Goal: Task Accomplishment & Management: Complete application form

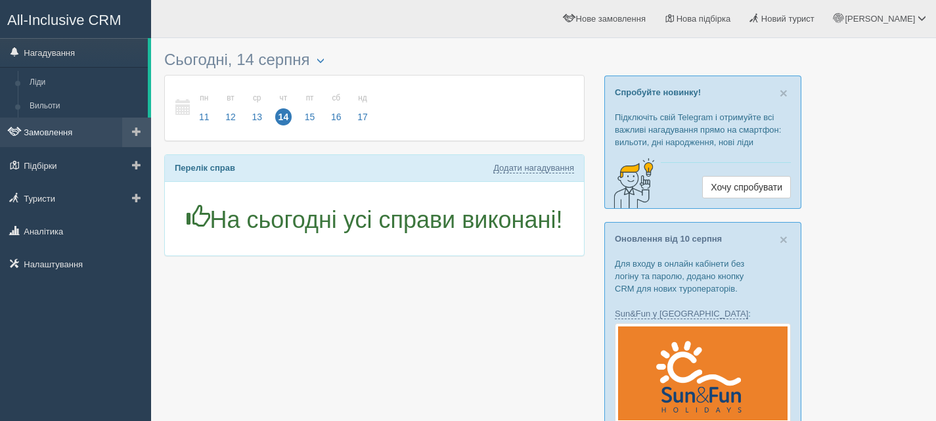
click at [42, 129] on link "Замовлення" at bounding box center [75, 132] width 151 height 29
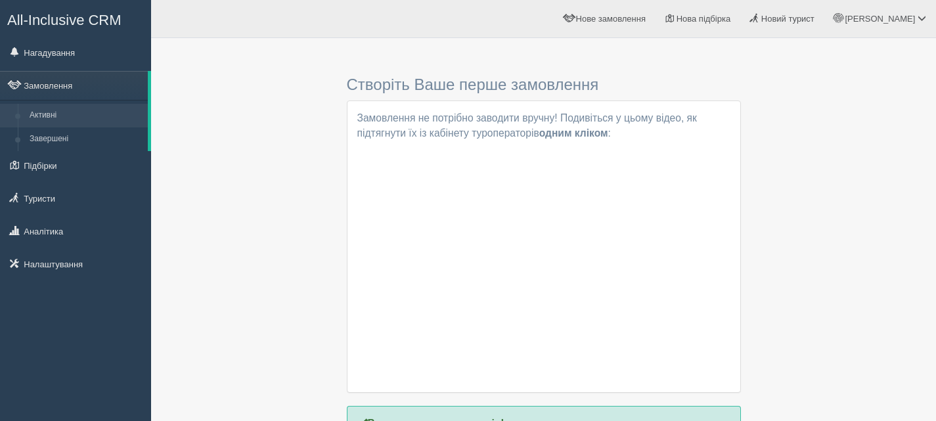
click at [74, 17] on span "All-Inclusive CRM" at bounding box center [64, 20] width 114 height 16
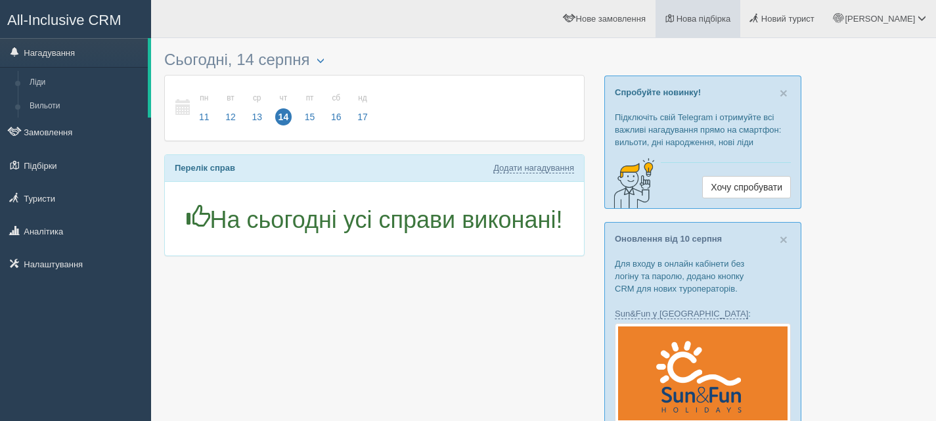
click at [731, 16] on span "Нова підбірка" at bounding box center [703, 19] width 55 height 10
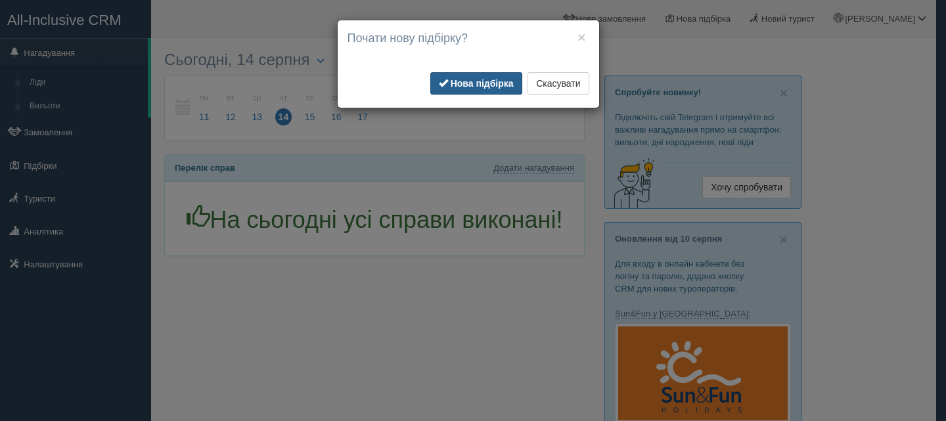
click at [495, 81] on b "Нова підбірка" at bounding box center [481, 83] width 63 height 11
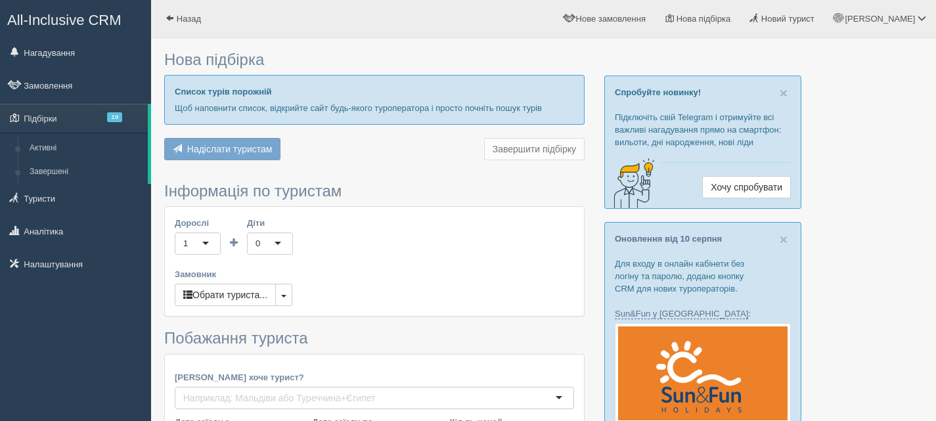
type input "7-8"
type input "71600"
type input "91300"
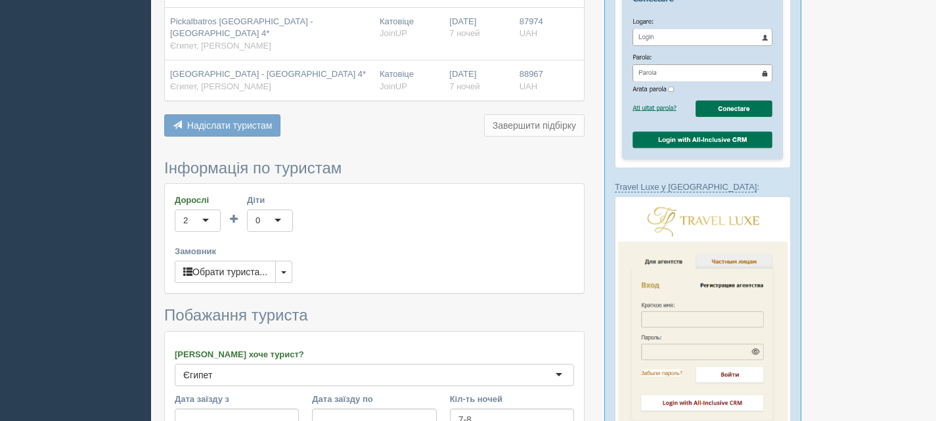
scroll to position [985, 0]
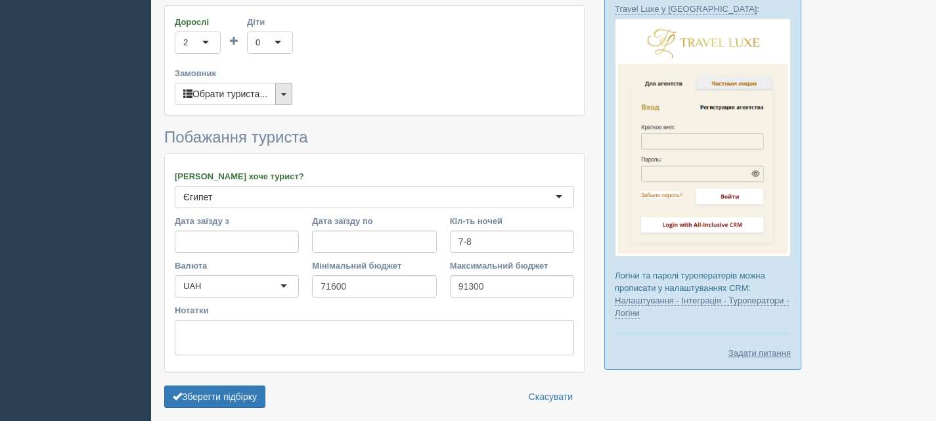
click at [286, 93] on span "button" at bounding box center [283, 94] width 5 height 3
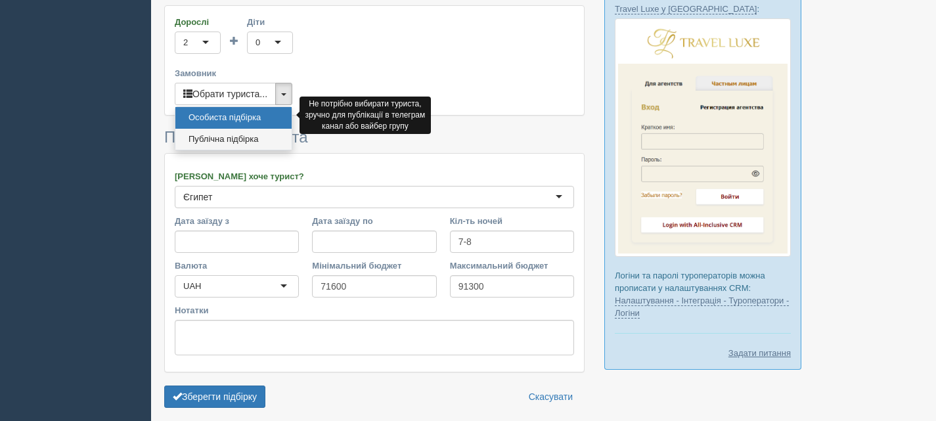
click at [242, 129] on link "Публічна підбірка" at bounding box center [233, 140] width 116 height 22
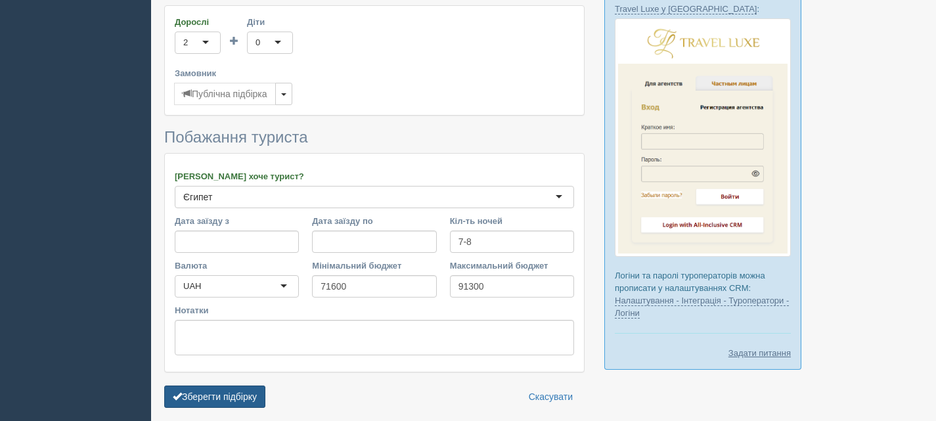
drag, startPoint x: 216, startPoint y: 369, endPoint x: 217, endPoint y: 362, distance: 6.7
click at [217, 385] on button "Зберегти підбірку" at bounding box center [214, 396] width 101 height 22
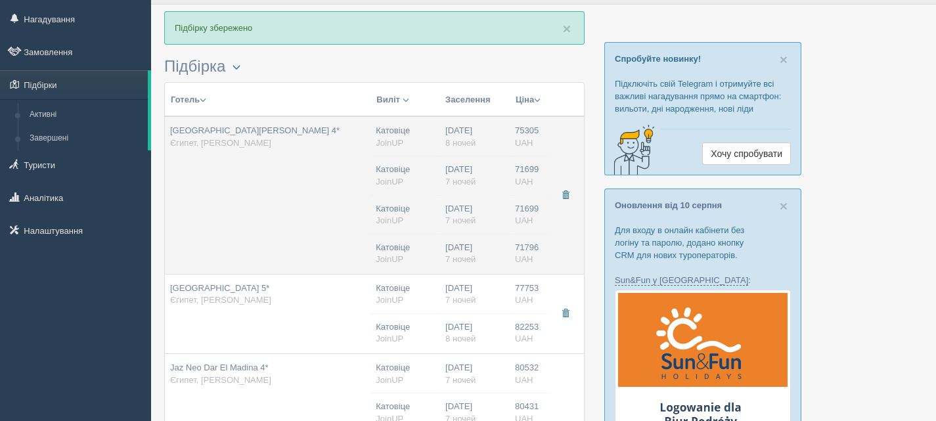
scroll to position [66, 0]
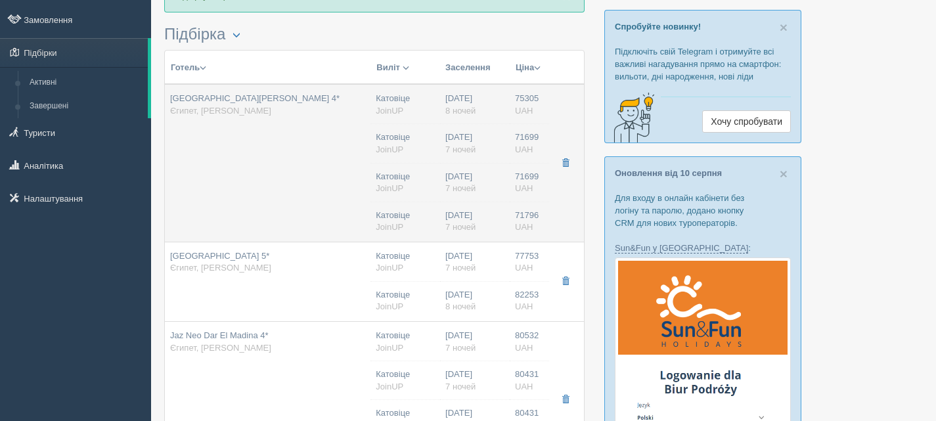
click at [261, 102] on span "[GEOGRAPHIC_DATA][PERSON_NAME] 4*" at bounding box center [254, 98] width 169 height 10
type input "[GEOGRAPHIC_DATA][PERSON_NAME] 4*"
type input "Єгипет"
type input "[PERSON_NAME]"
type input "75305.00"
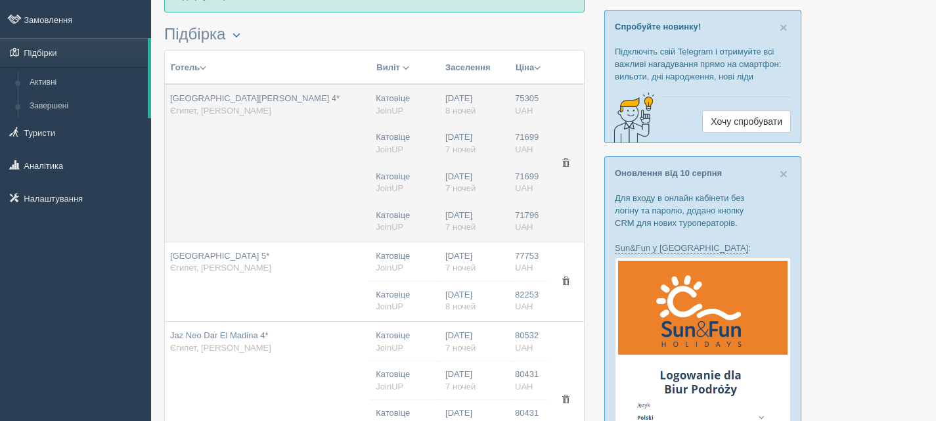
type input "Катовіце"
type input "03:00"
type input "8"
type input "Standard Room"
type input "AI"
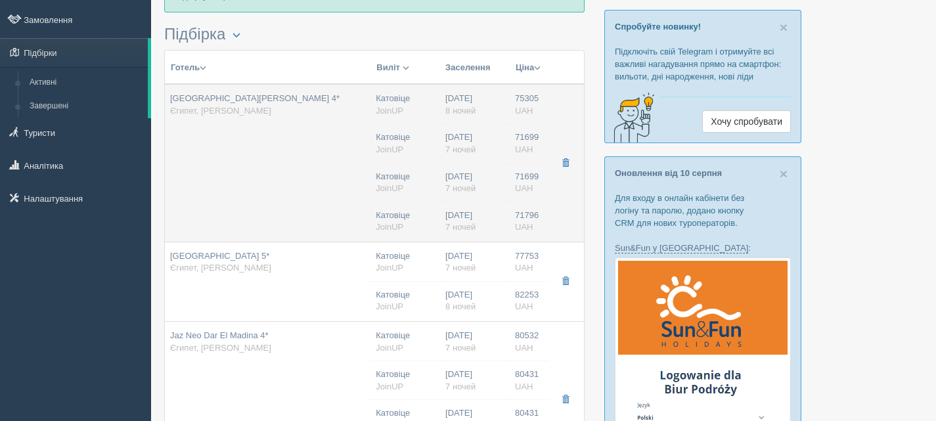
type input "JoinUP"
type input "[URL][DOMAIN_NAME]"
type input "71699.00"
type input "Катовіце"
type input "03:00"
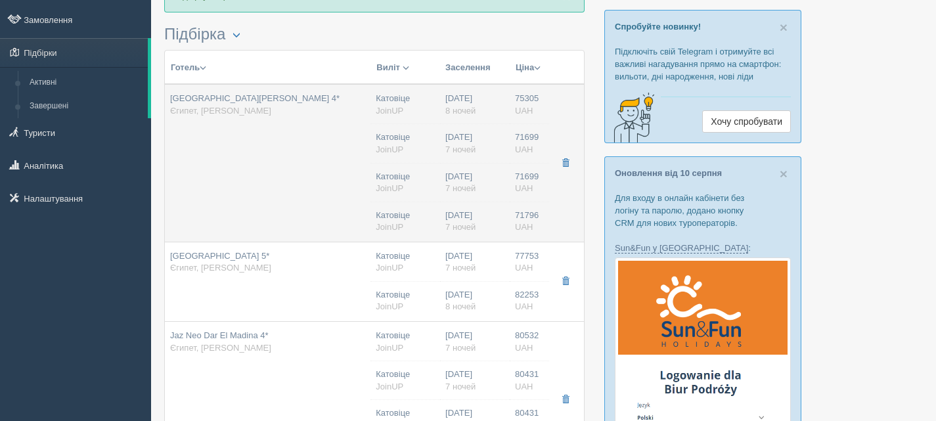
type input "7"
type input "Standard Room"
type input "AI"
type input "JoinUP"
type input "[URL][DOMAIN_NAME]"
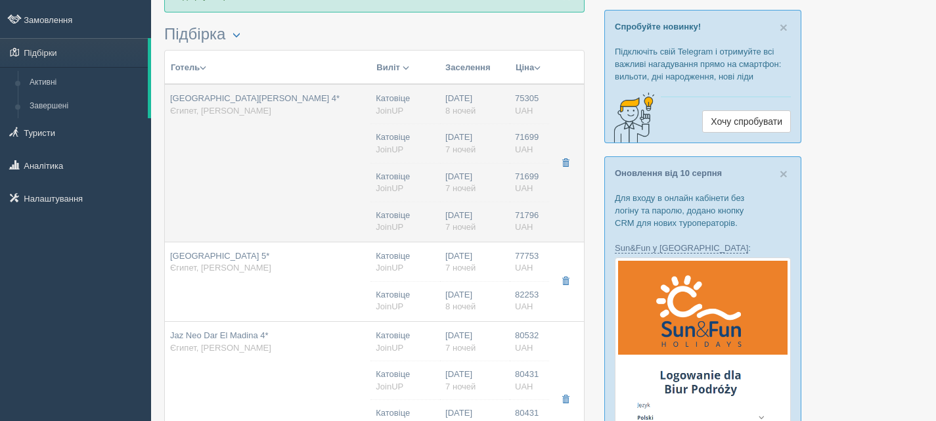
type input "71699.00"
type input "Катовіце"
type input "03:00"
type input "7"
type input "Standard Room"
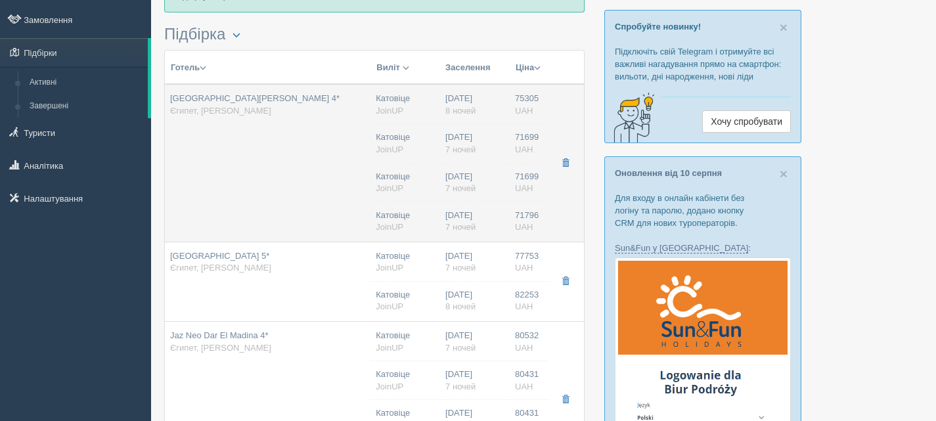
type input "AI"
type input "JoinUP"
type input "[URL][DOMAIN_NAME]"
type input "71796.00"
type input "Катовіце"
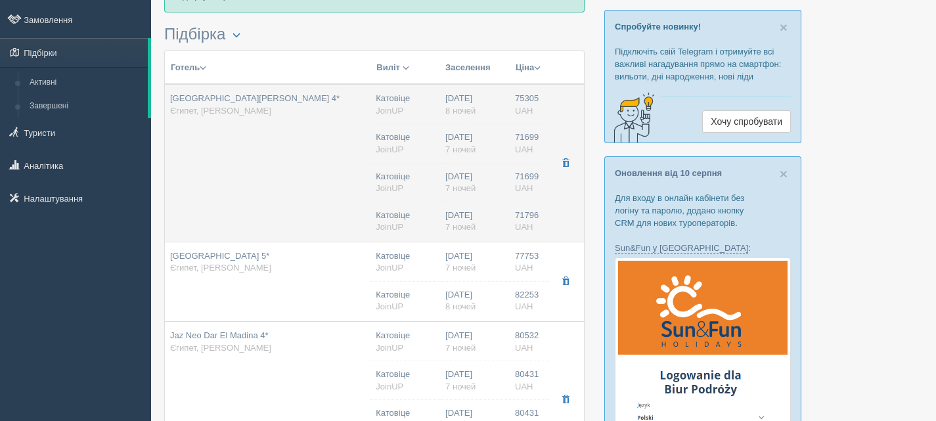
type input "03:45"
type input "7"
type input "Standard Room"
type input "AI"
type input "JoinUP"
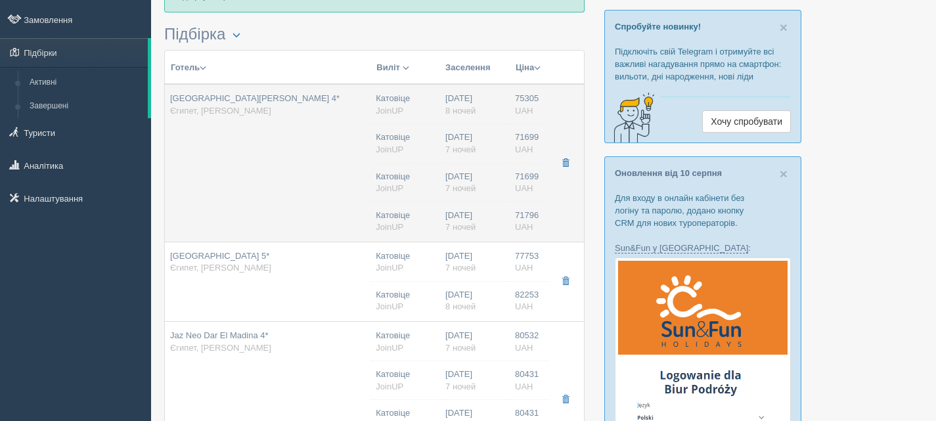
type input "[URL][DOMAIN_NAME]"
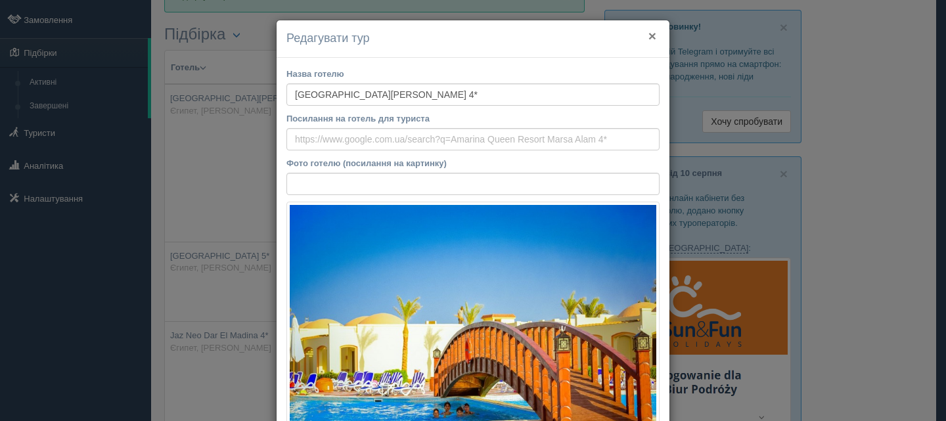
click at [650, 35] on button "×" at bounding box center [652, 36] width 8 height 14
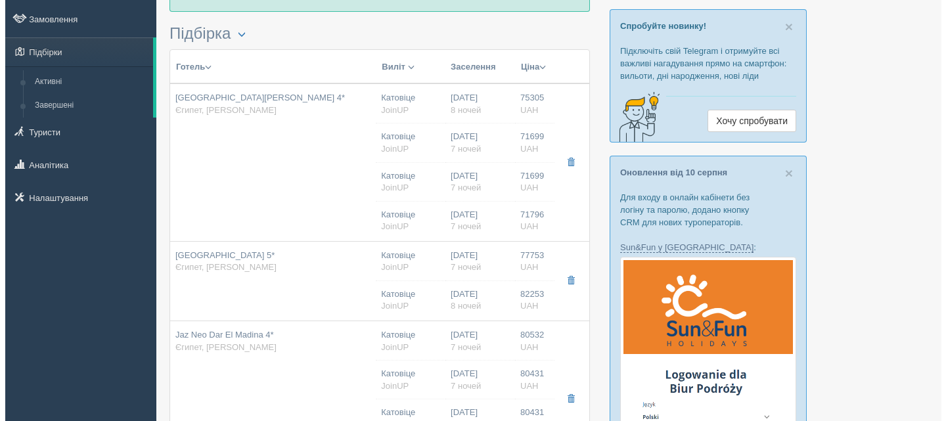
scroll to position [131, 0]
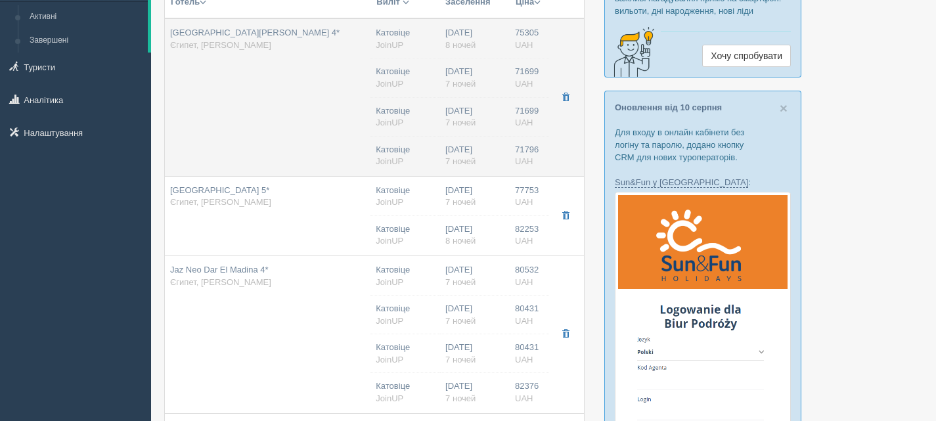
click at [308, 106] on td "[GEOGRAPHIC_DATA][PERSON_NAME] 4* [GEOGRAPHIC_DATA], [PERSON_NAME]" at bounding box center [268, 97] width 206 height 158
type input "03:00"
type input "03:45"
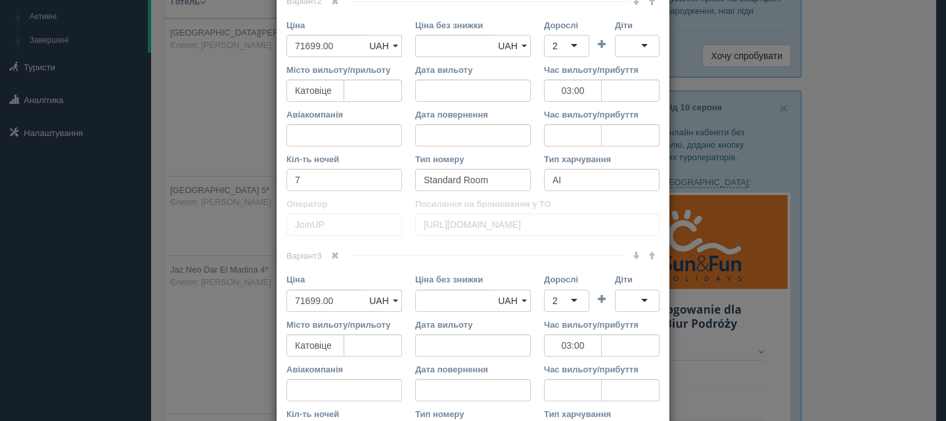
scroll to position [854, 0]
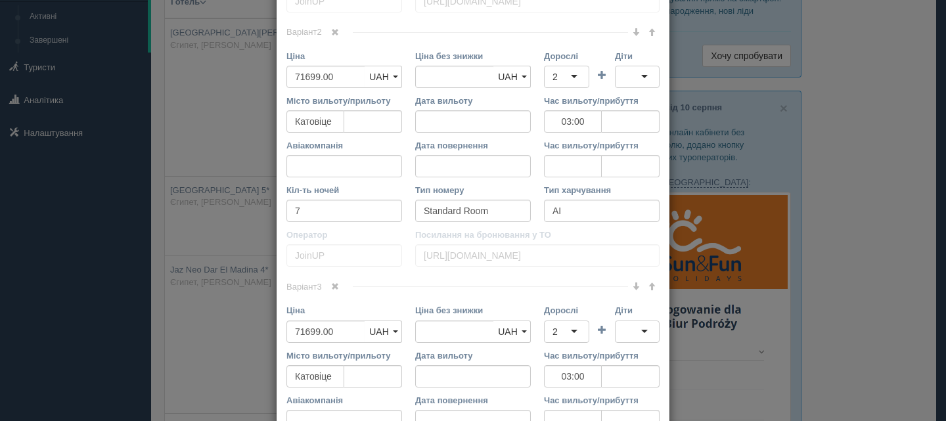
click at [336, 33] on span at bounding box center [335, 32] width 8 height 8
click at [332, 282] on span at bounding box center [335, 286] width 8 height 8
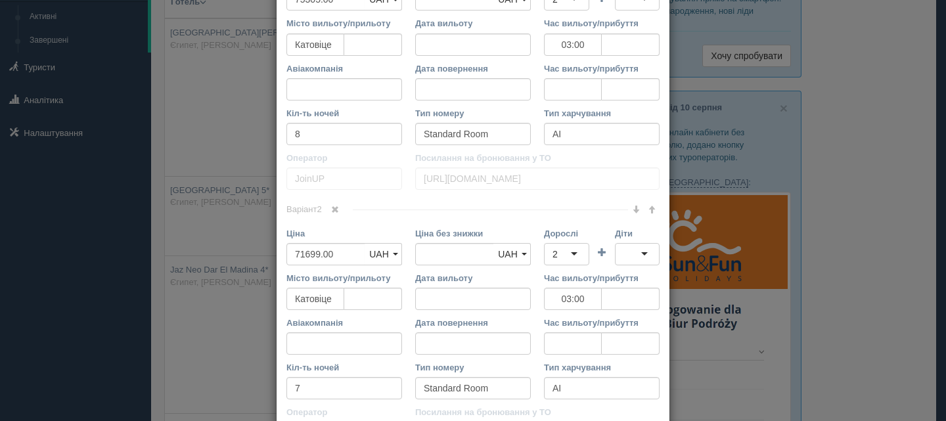
scroll to position [479, 0]
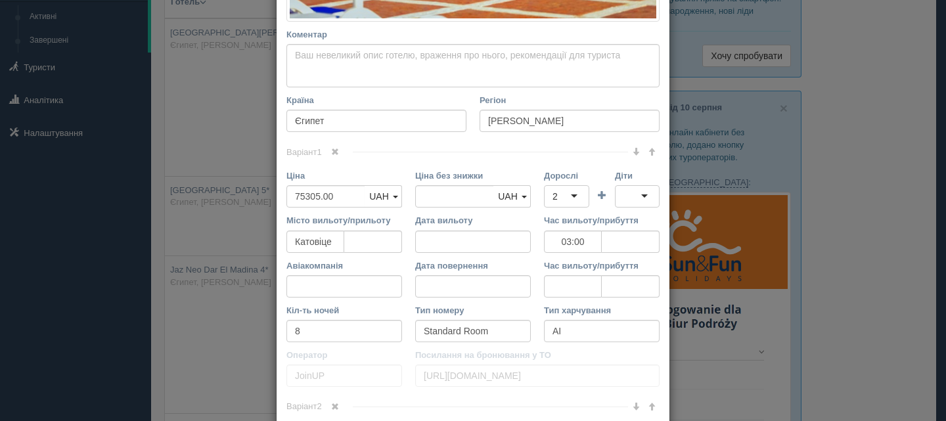
click at [331, 151] on span at bounding box center [335, 152] width 8 height 8
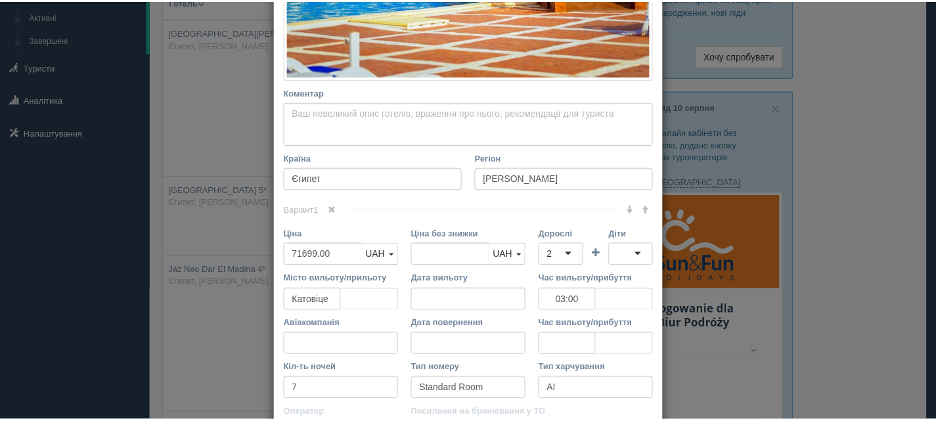
scroll to position [553, 0]
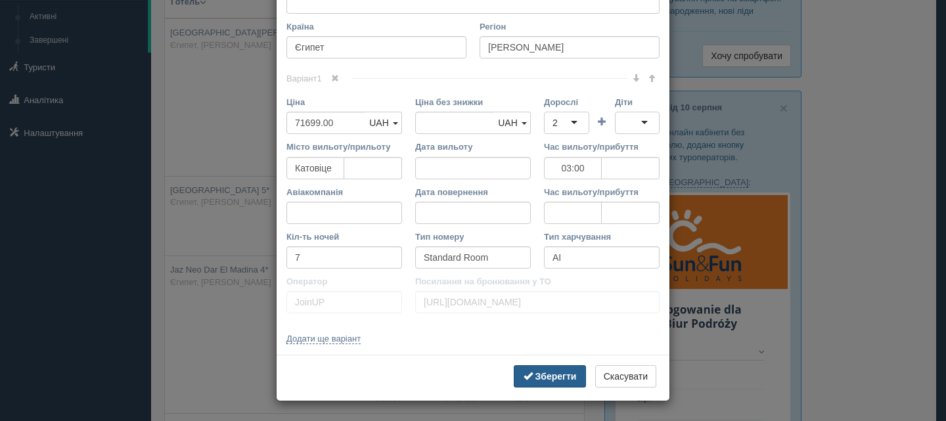
click at [544, 373] on b "Зберегти" at bounding box center [555, 376] width 41 height 11
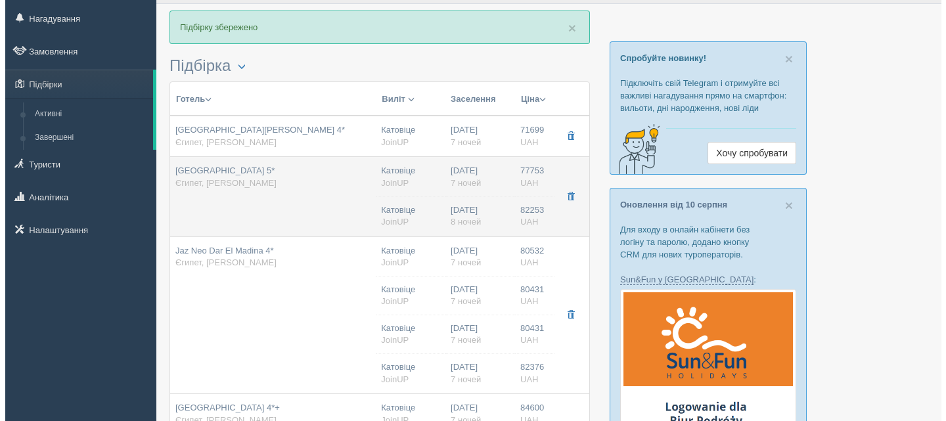
scroll to position [66, 0]
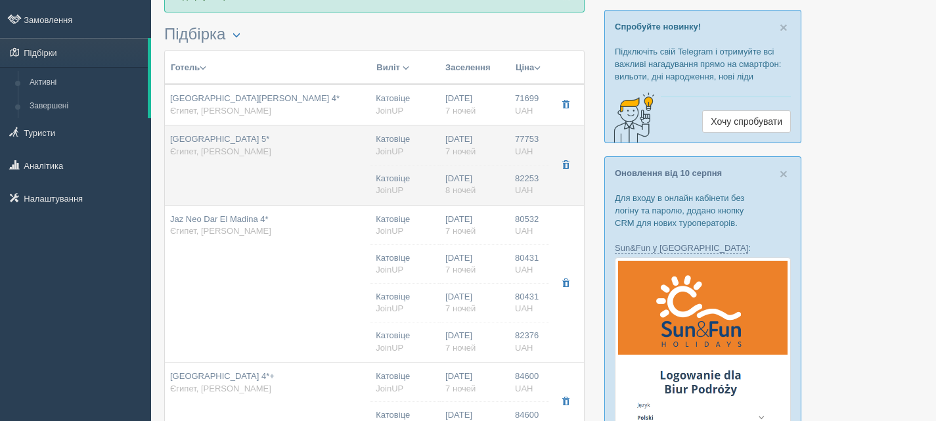
click at [341, 162] on td "[GEOGRAPHIC_DATA] 5* [GEOGRAPHIC_DATA], [PERSON_NAME]" at bounding box center [268, 164] width 206 height 79
type input "[GEOGRAPHIC_DATA] 5*"
type input "77753.00"
type input "03:00"
type input "[URL][DOMAIN_NAME]"
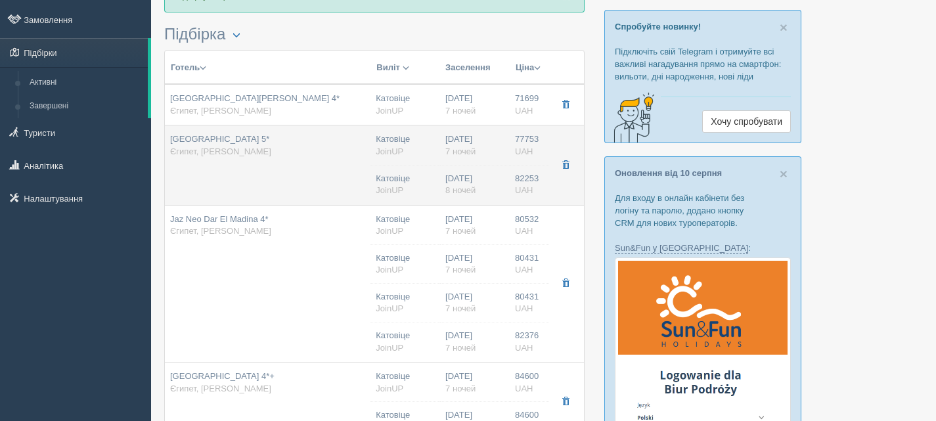
type input "82253.00"
type input "Катовіце"
type input "03:45"
type input "8"
type input "Standard Room"
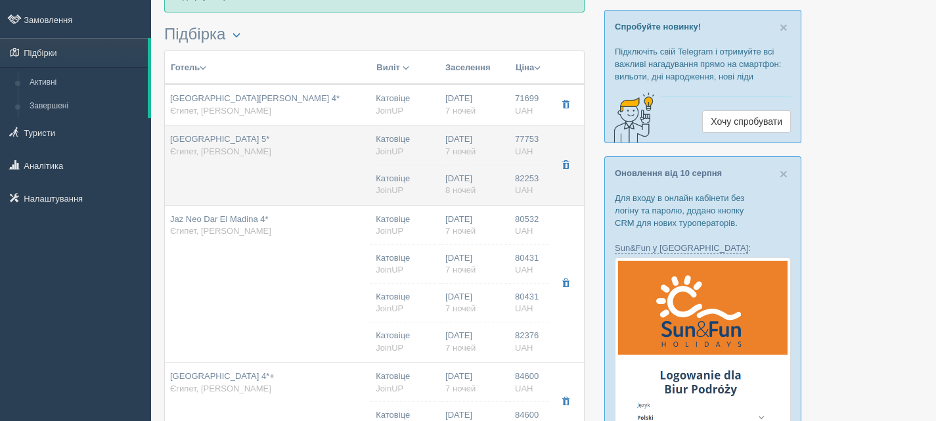
type input "AI"
type input "JoinUP"
type input "[URL][DOMAIN_NAME]"
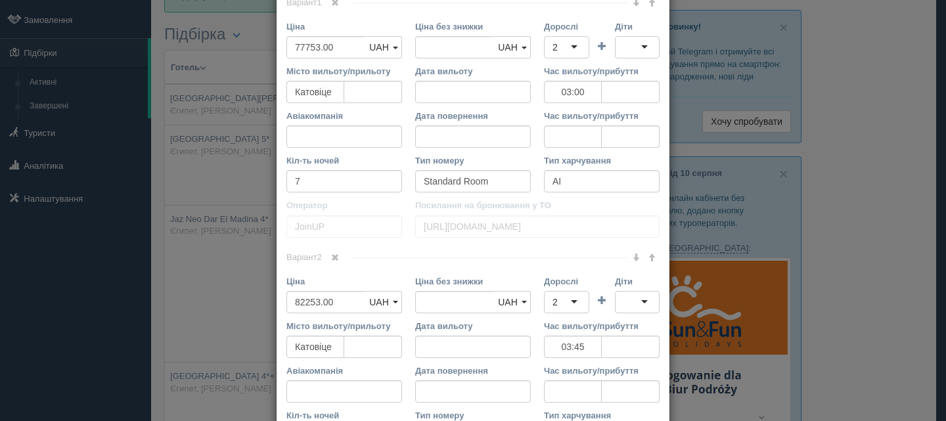
scroll to position [657, 0]
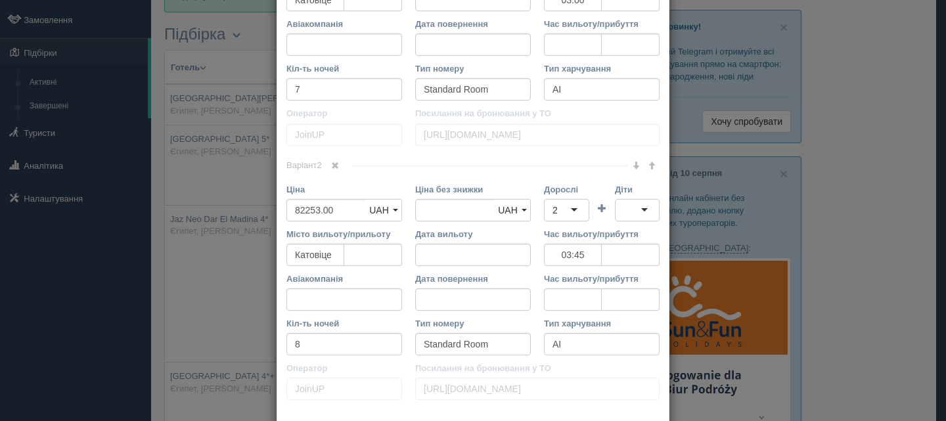
click at [335, 165] on span at bounding box center [335, 166] width 8 height 8
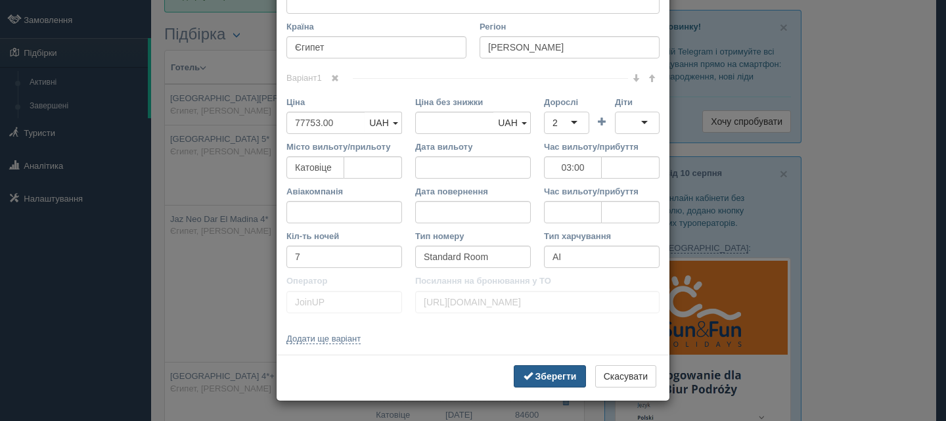
click at [542, 372] on b "Зберегти" at bounding box center [555, 376] width 41 height 11
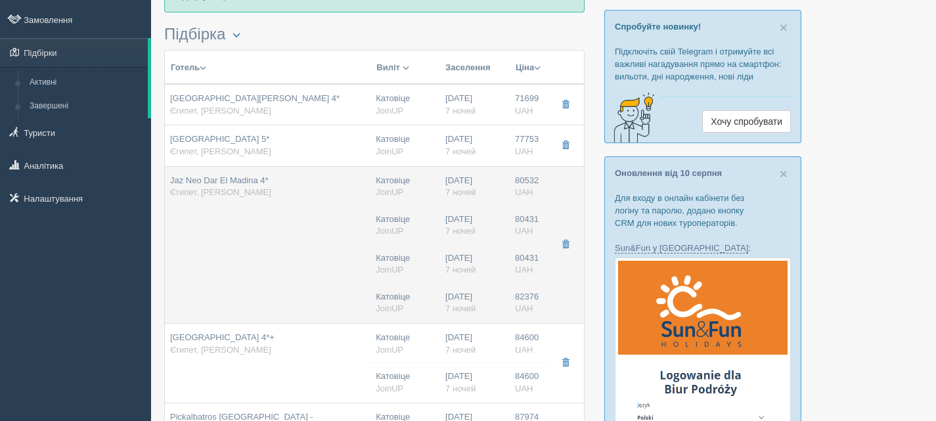
click at [346, 223] on td "Jaz Neo Dar El Madina 4* [GEOGRAPHIC_DATA], [PERSON_NAME]" at bounding box center [268, 245] width 206 height 158
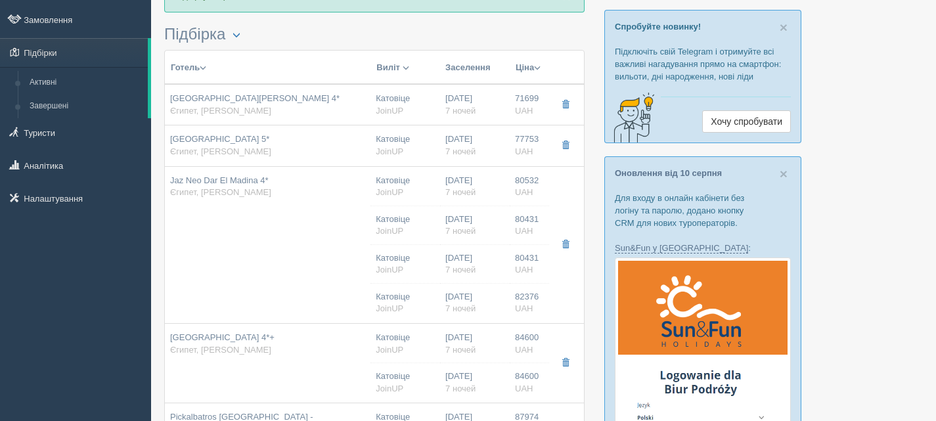
type input "Jaz Neo Dar El Madina 4*"
type input "80532.00"
type input "03:00"
type input "Superior Pool View"
type input "[URL][DOMAIN_NAME]"
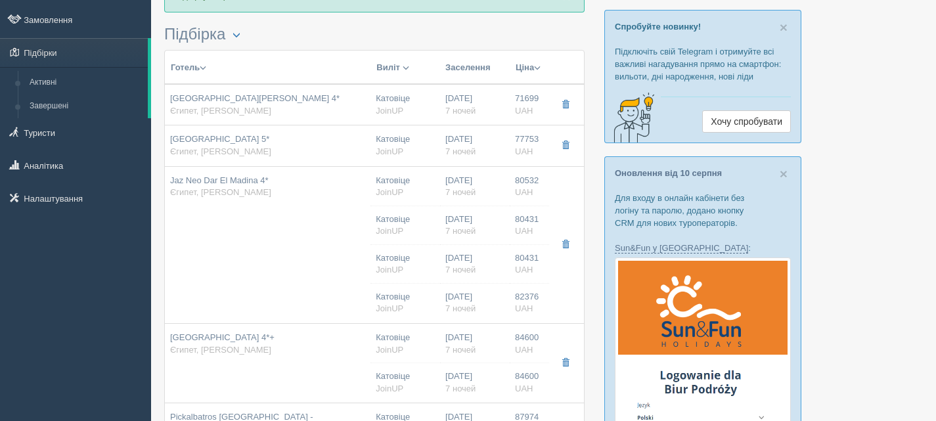
type input "82376.00"
type input "Катовіце"
type input "03:45"
type input "7"
type input "Family Room"
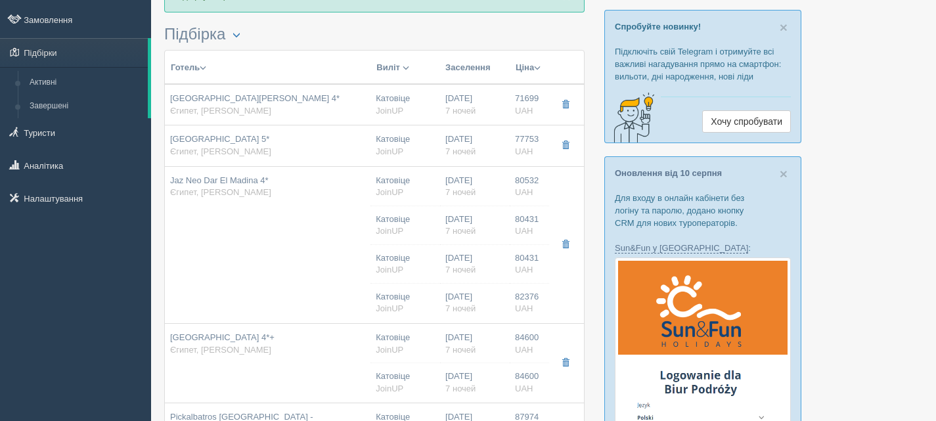
type input "AI"
type input "JoinUP"
type input "[URL][DOMAIN_NAME]"
type input "80431.00"
type input "Катовіце"
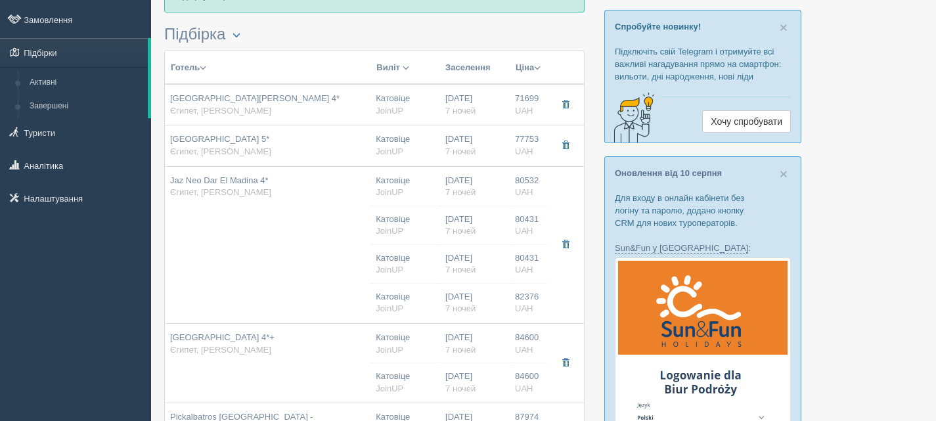
type input "03:45"
type input "7"
type input "Superior Pool View"
type input "AI"
type input "JoinUP"
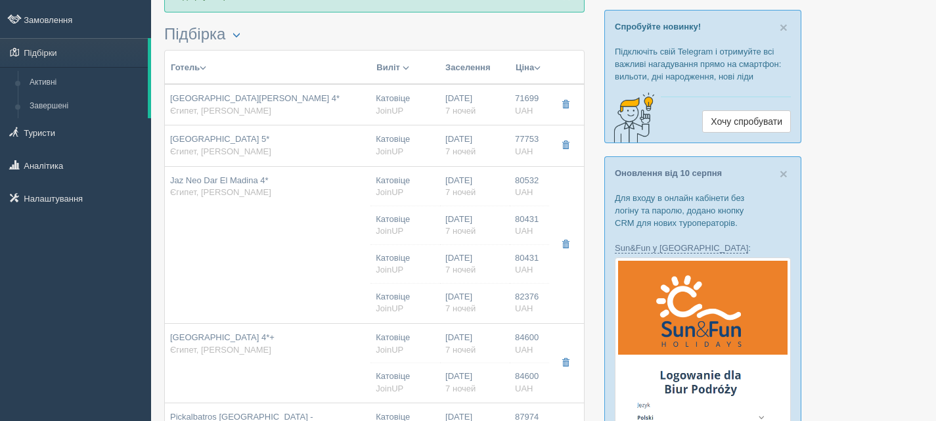
type input "[URL][DOMAIN_NAME]"
type input "80431.00"
type input "Катовіце"
type input "03:45"
type input "7"
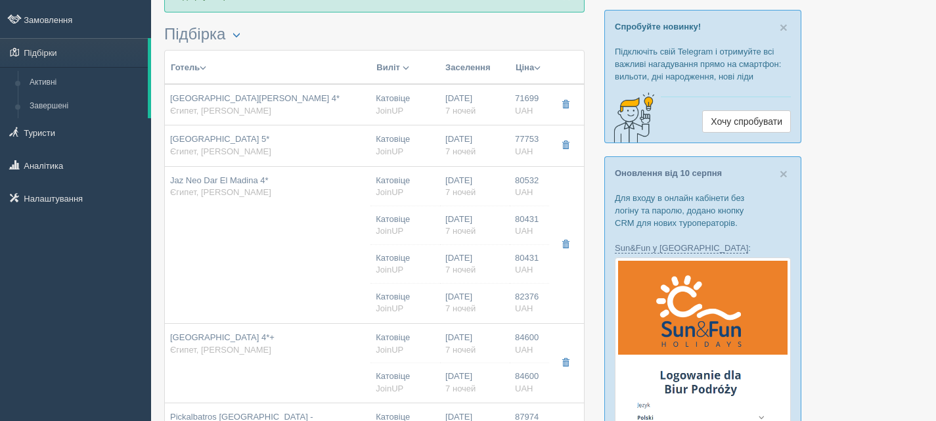
type input "Superior Pool View"
type input "AI"
type input "JoinUP"
type input "[URL][DOMAIN_NAME]"
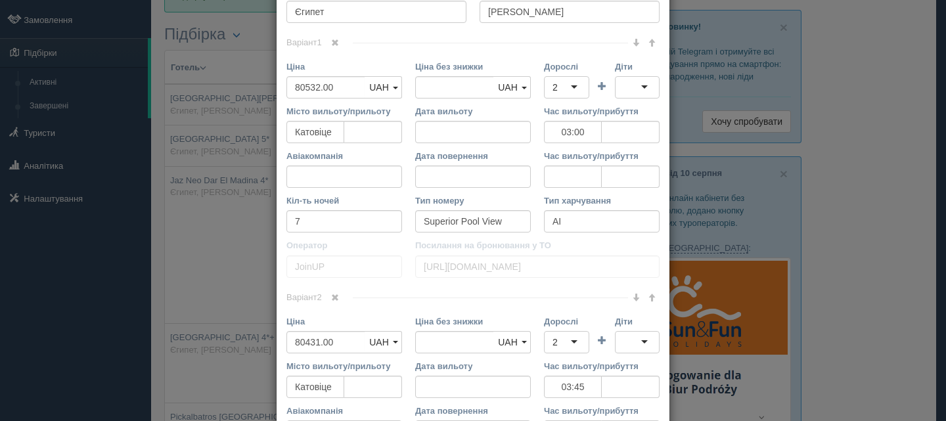
scroll to position [525, 0]
click at [334, 41] on span at bounding box center [335, 42] width 8 height 8
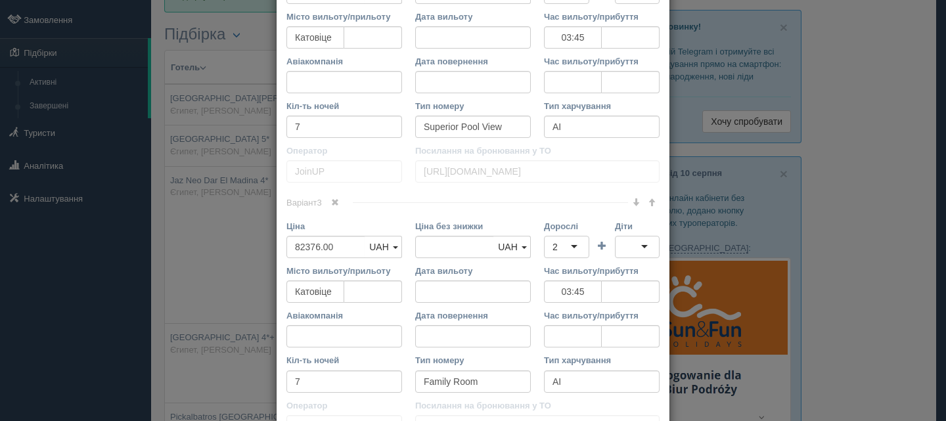
scroll to position [919, 0]
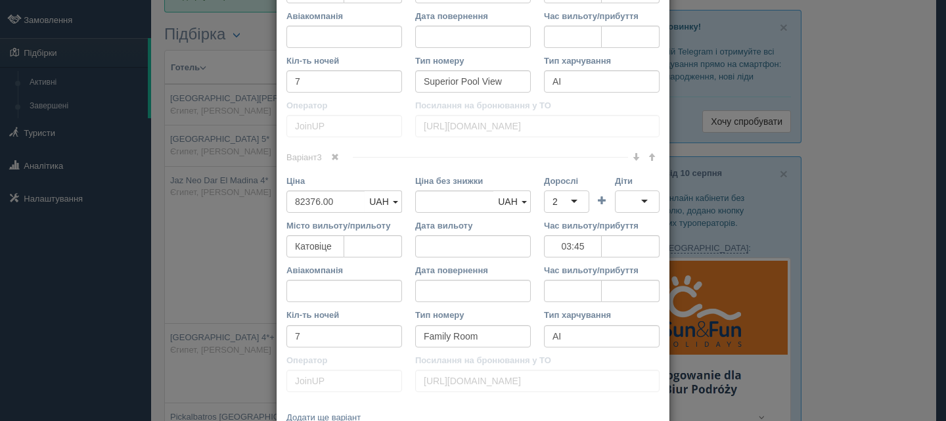
click at [336, 156] on span at bounding box center [335, 157] width 8 height 8
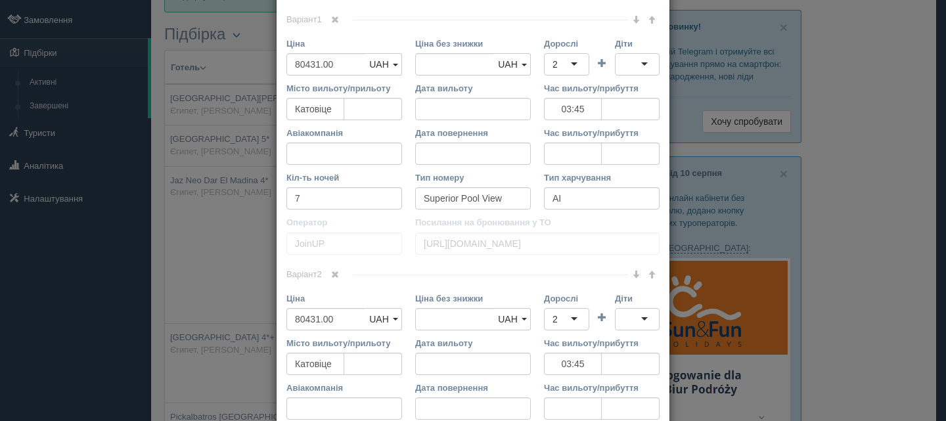
scroll to position [546, 0]
click at [336, 274] on span at bounding box center [335, 276] width 8 height 8
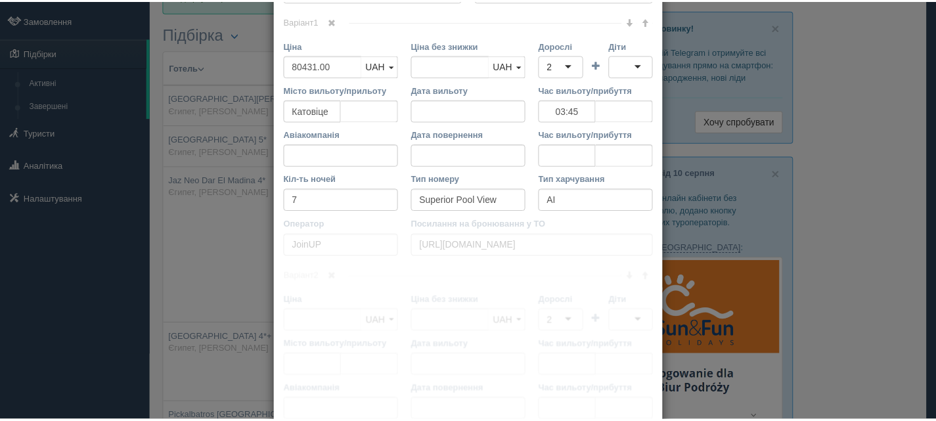
scroll to position [489, 0]
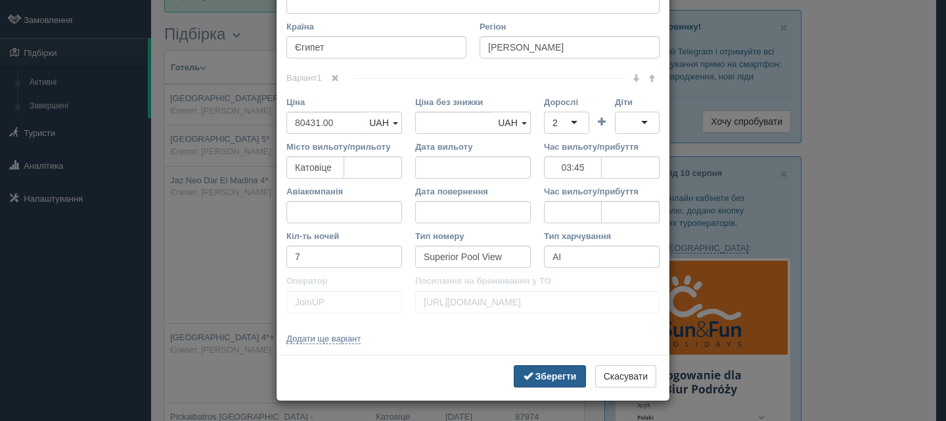
click at [540, 370] on button "Зберегти" at bounding box center [550, 376] width 72 height 22
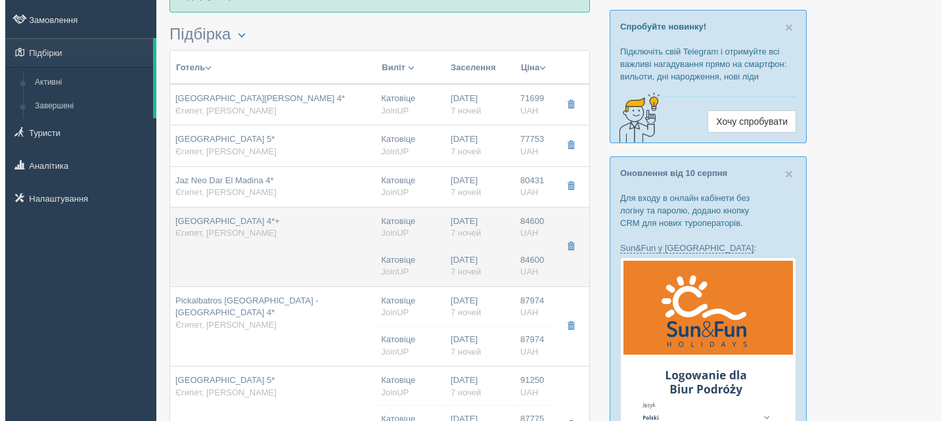
scroll to position [131, 0]
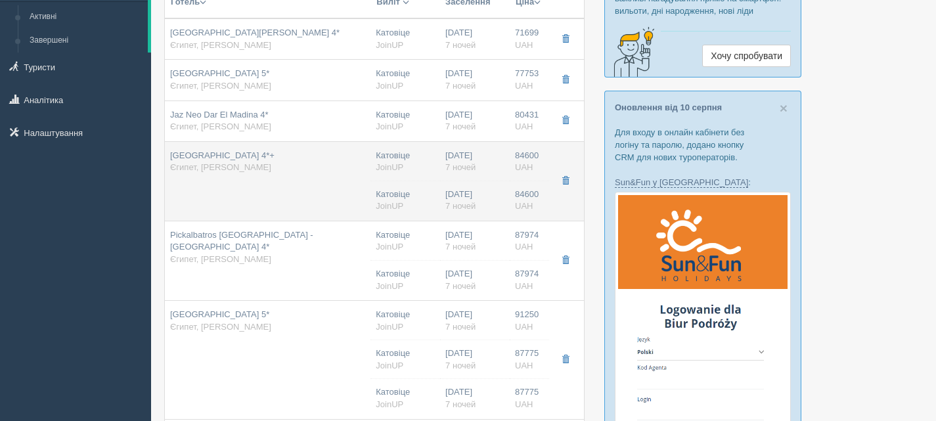
click at [335, 163] on div "[GEOGRAPHIC_DATA] 4*+ [GEOGRAPHIC_DATA], [PERSON_NAME]" at bounding box center [267, 162] width 195 height 24
type input "[GEOGRAPHIC_DATA] 4*+"
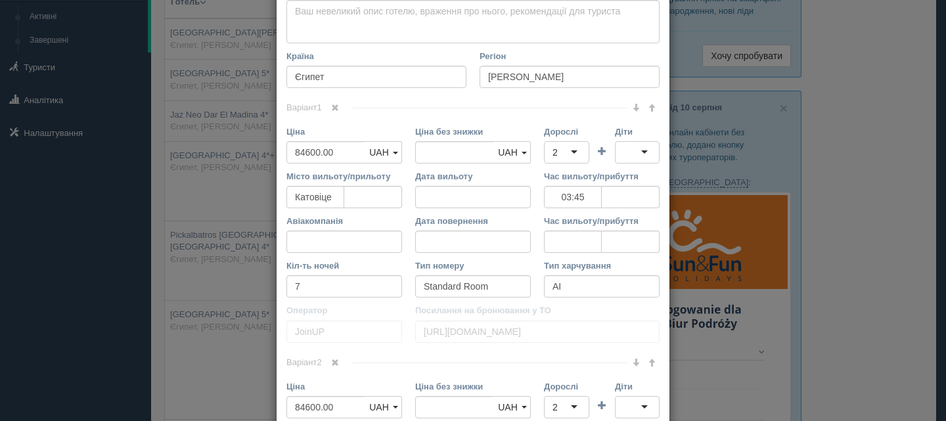
scroll to position [591, 0]
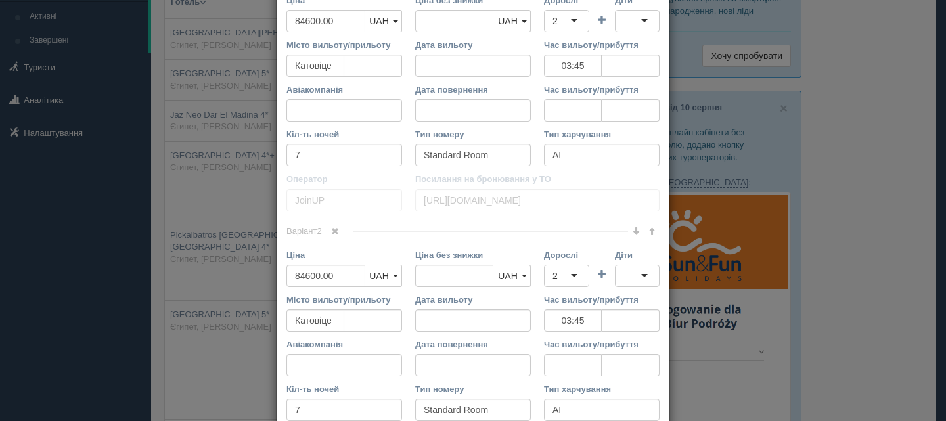
click at [335, 225] on link at bounding box center [335, 232] width 22 height 14
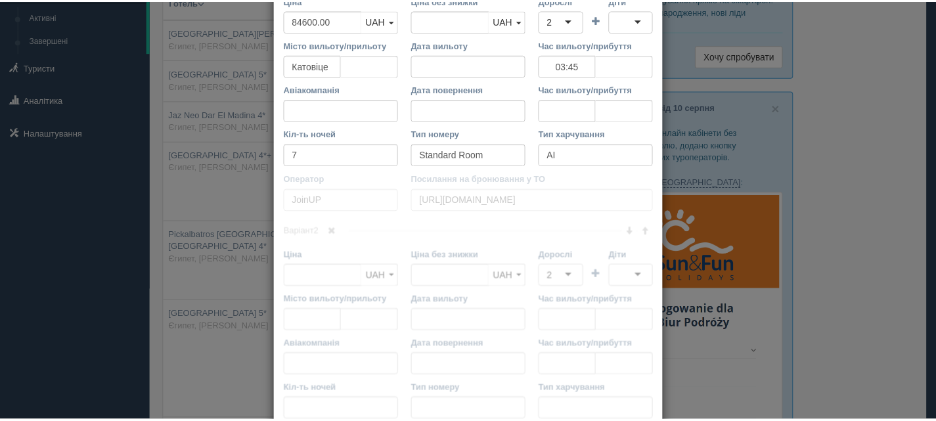
scroll to position [489, 0]
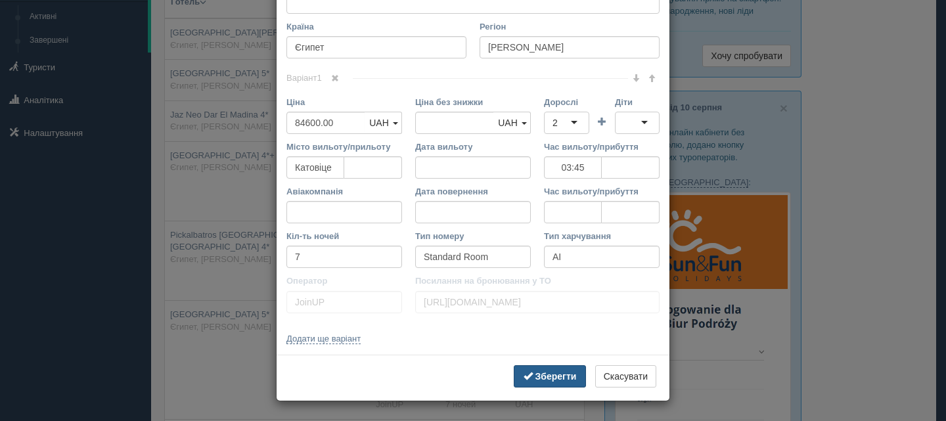
click at [543, 370] on button "Зберегти" at bounding box center [550, 376] width 72 height 22
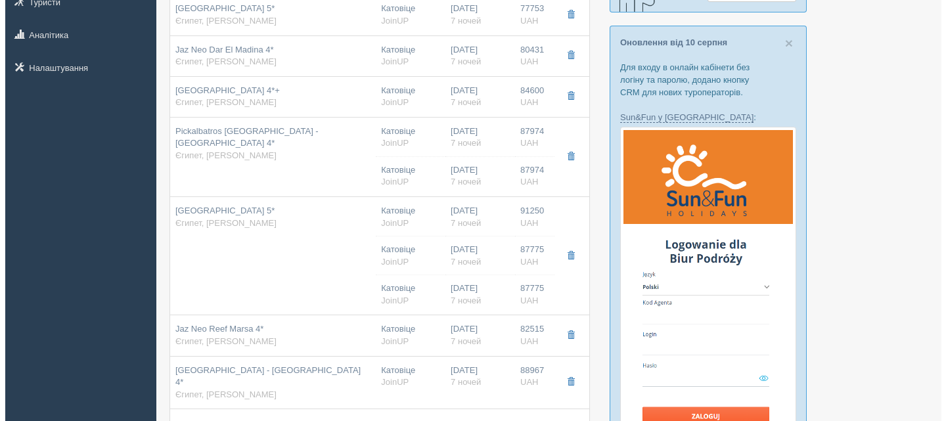
scroll to position [197, 0]
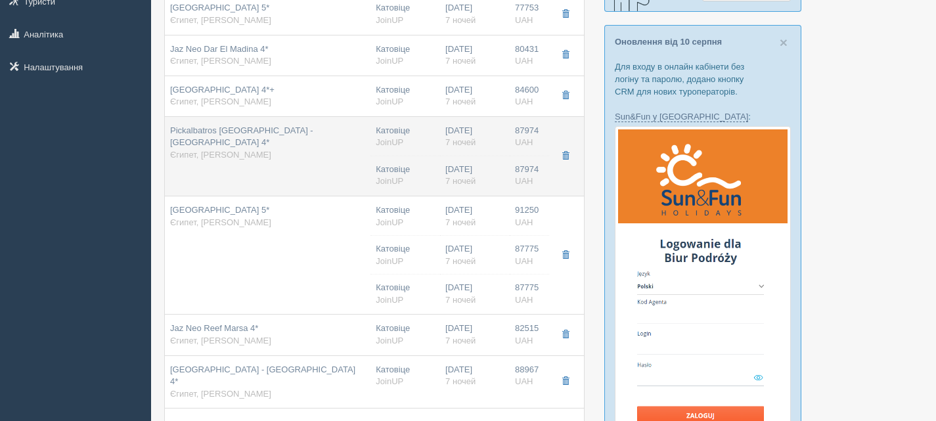
click at [324, 153] on td "Pickalbatros [GEOGRAPHIC_DATA] - [GEOGRAPHIC_DATA] 4* [GEOGRAPHIC_DATA], [PERSO…" at bounding box center [268, 155] width 206 height 79
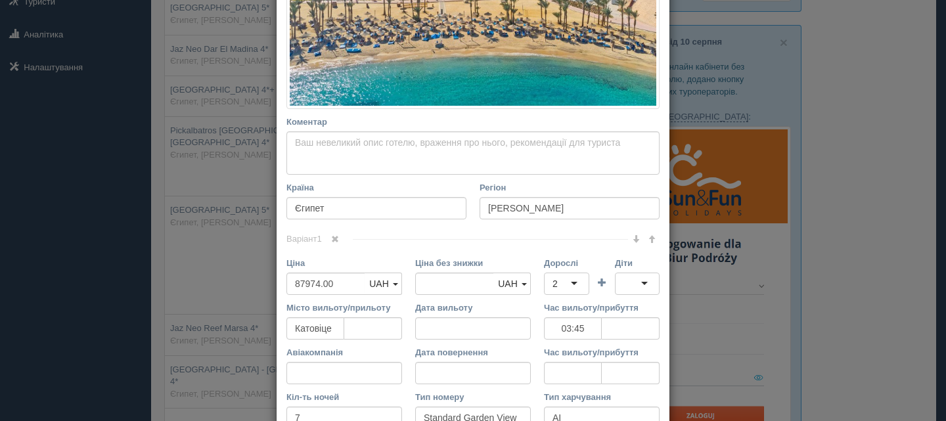
scroll to position [591, 0]
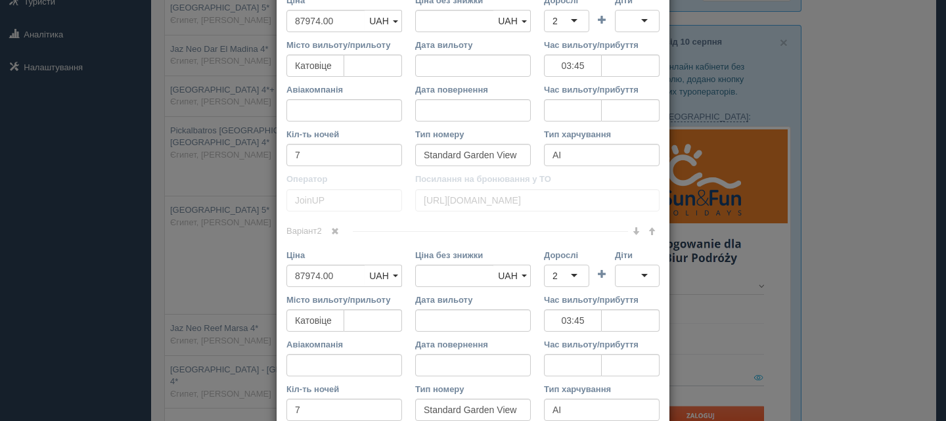
click at [335, 229] on span at bounding box center [335, 231] width 8 height 8
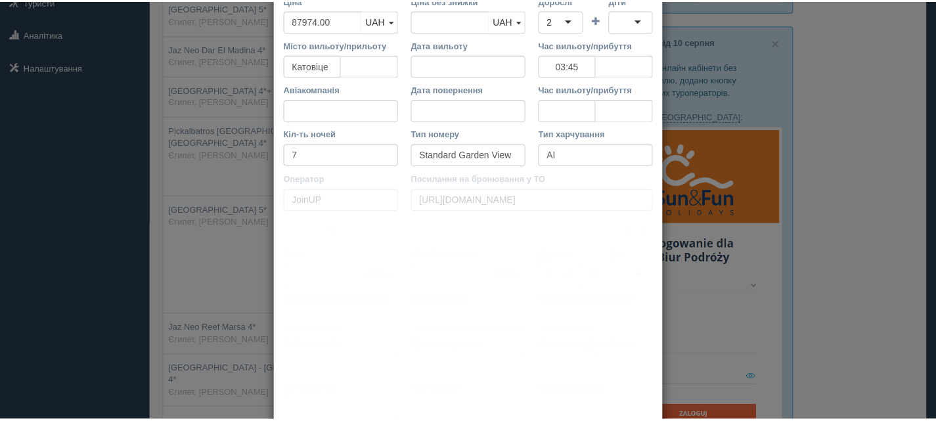
scroll to position [489, 0]
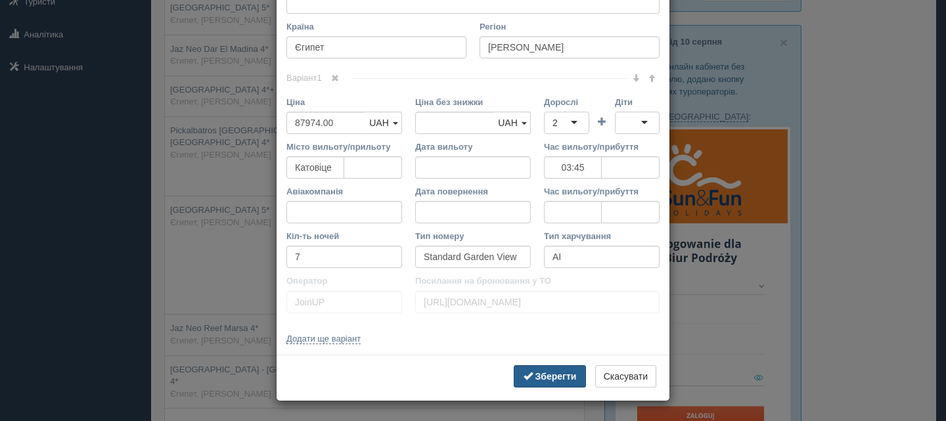
click at [550, 372] on b "Зберегти" at bounding box center [555, 376] width 41 height 11
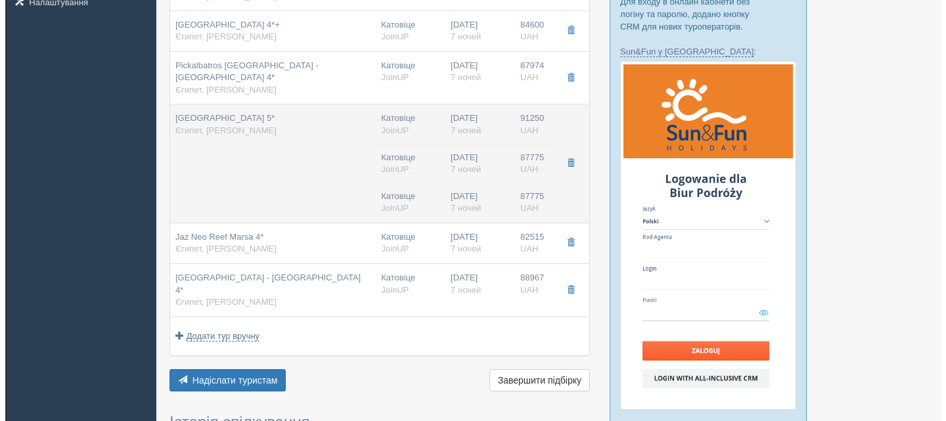
scroll to position [263, 0]
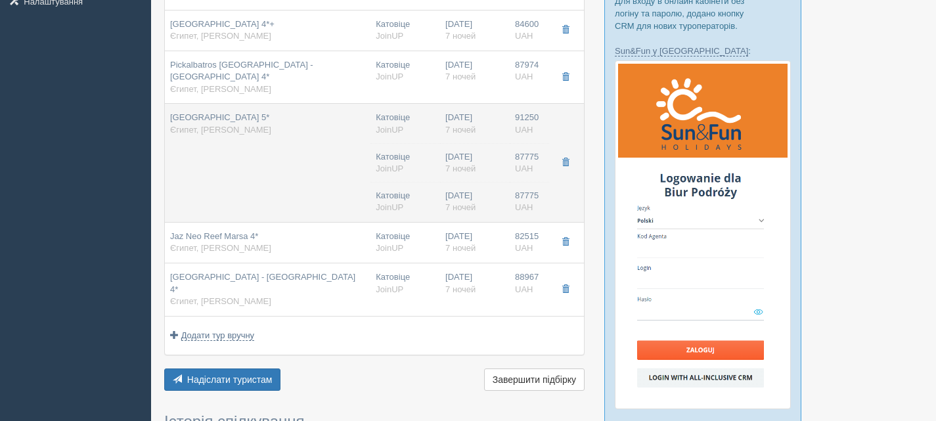
click at [326, 143] on td "[GEOGRAPHIC_DATA] 5* [GEOGRAPHIC_DATA], [PERSON_NAME]" at bounding box center [268, 163] width 206 height 118
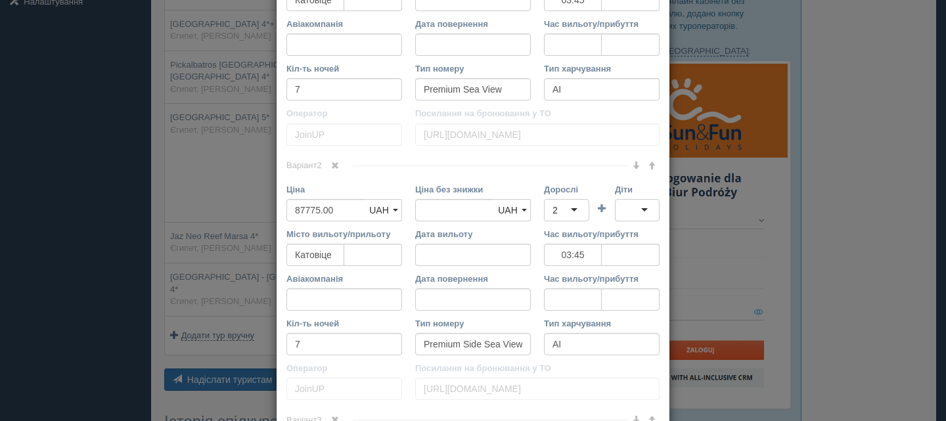
scroll to position [525, 0]
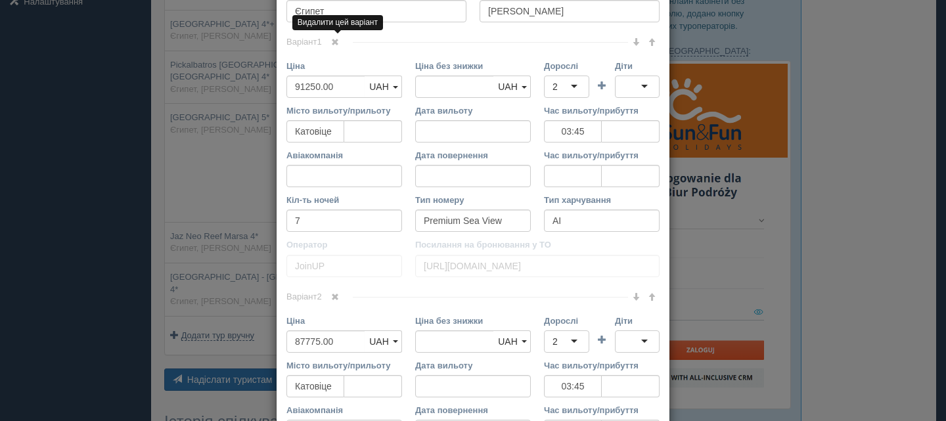
click at [334, 43] on span at bounding box center [335, 42] width 8 height 8
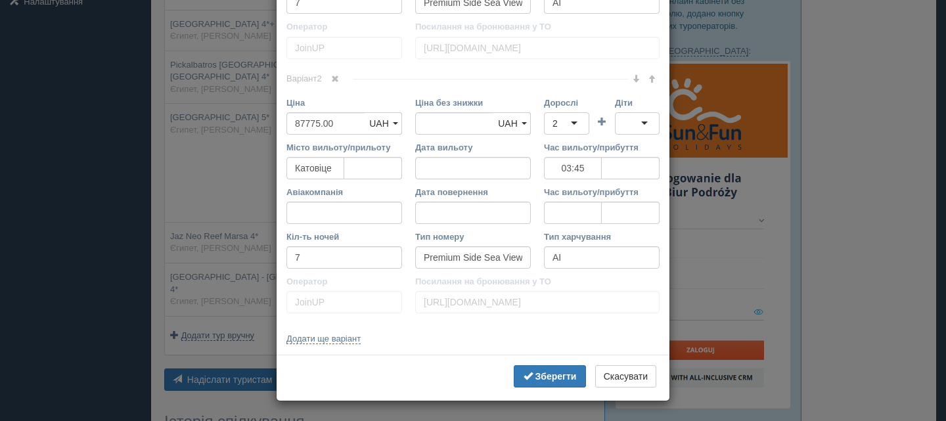
scroll to position [743, 0]
click at [336, 79] on span at bounding box center [335, 79] width 8 height 8
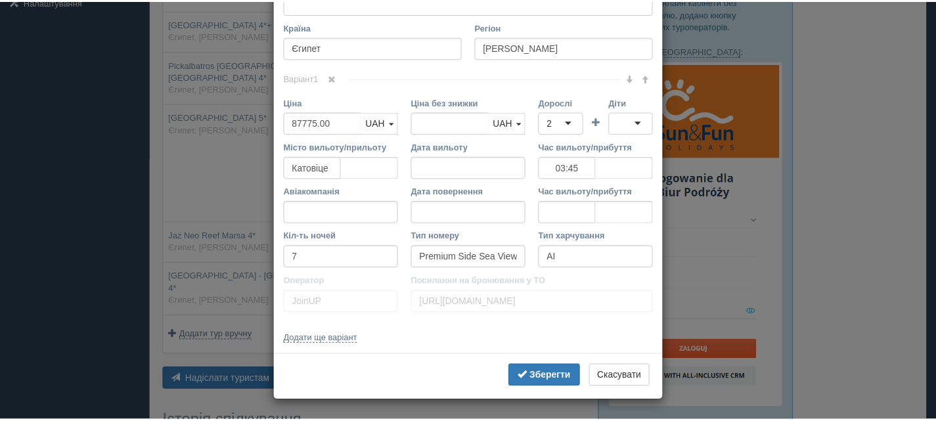
scroll to position [489, 0]
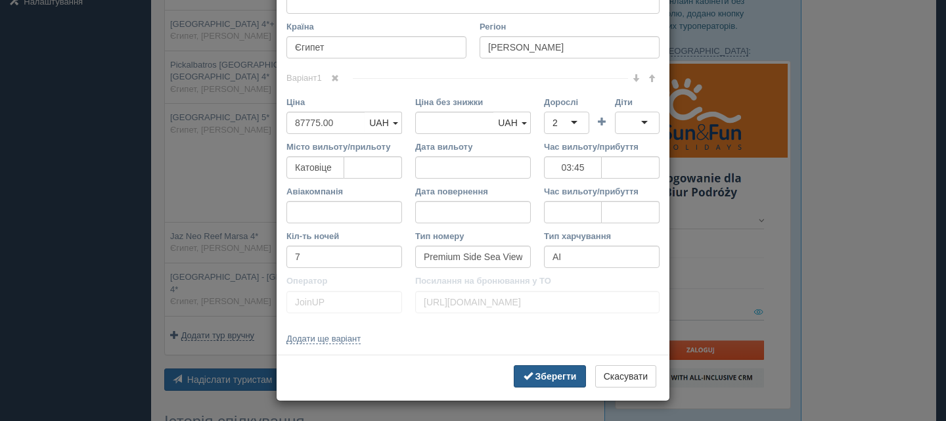
click at [565, 374] on b "Зберегти" at bounding box center [555, 376] width 41 height 11
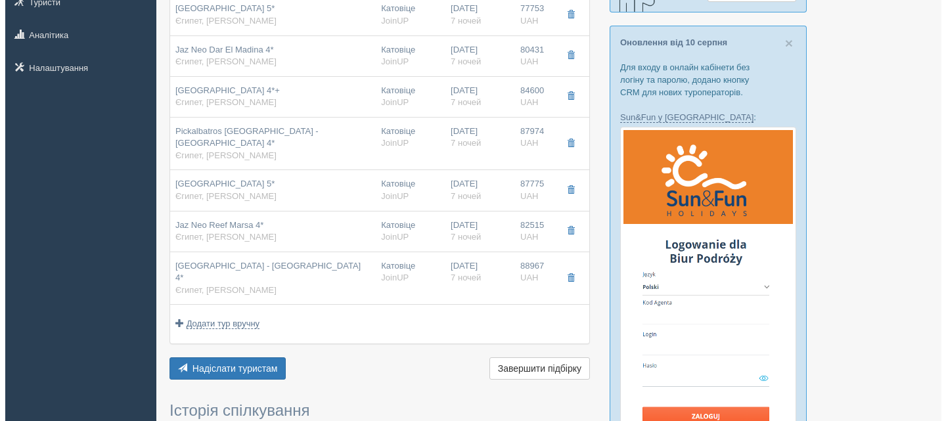
scroll to position [197, 0]
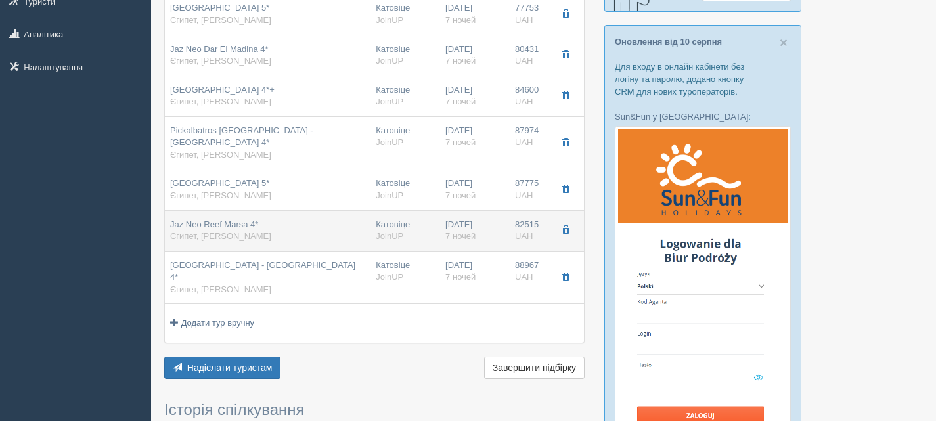
click at [330, 219] on div "Jaz Neo Reef Marsa 4* [GEOGRAPHIC_DATA], [PERSON_NAME]" at bounding box center [267, 231] width 195 height 24
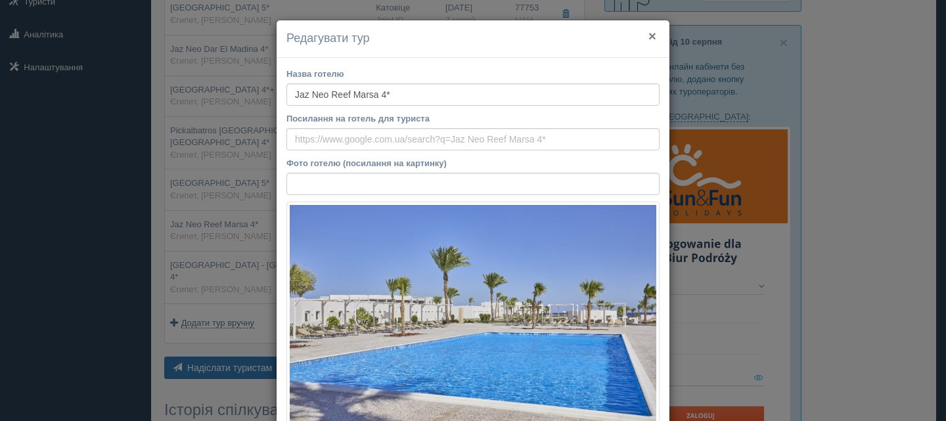
click at [648, 36] on button "×" at bounding box center [652, 36] width 8 height 14
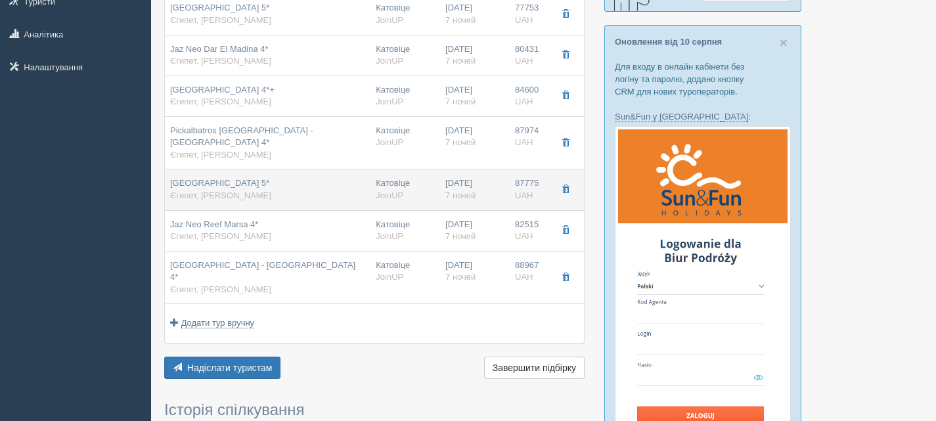
scroll to position [263, 0]
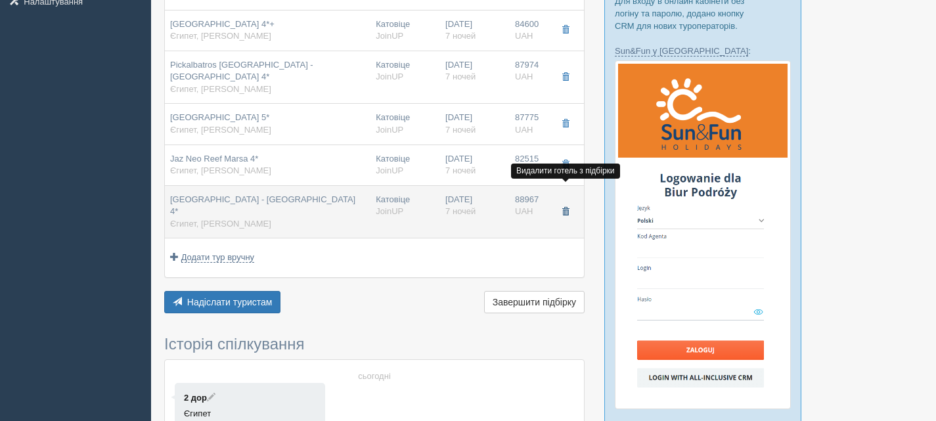
click at [568, 208] on span "button" at bounding box center [565, 212] width 8 height 8
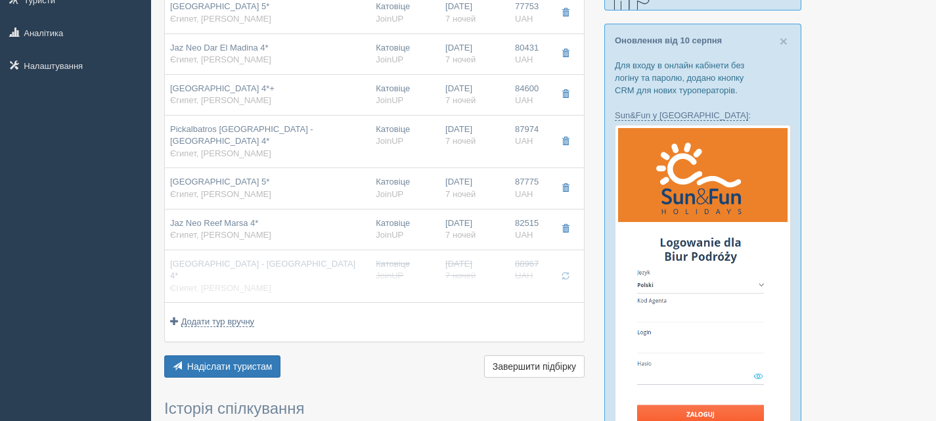
scroll to position [197, 0]
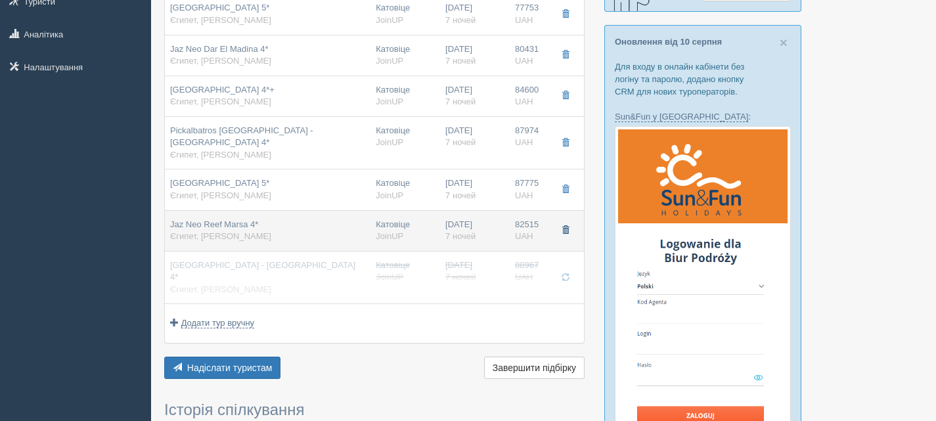
click at [565, 226] on span "button" at bounding box center [565, 230] width 8 height 8
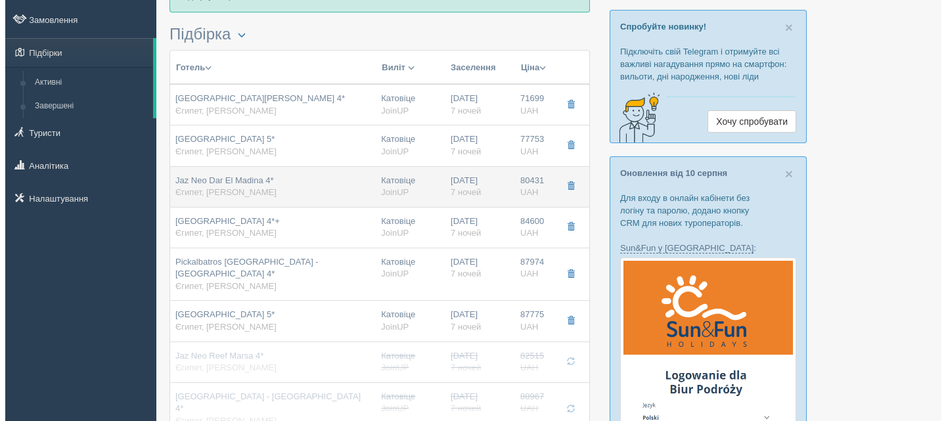
scroll to position [263, 0]
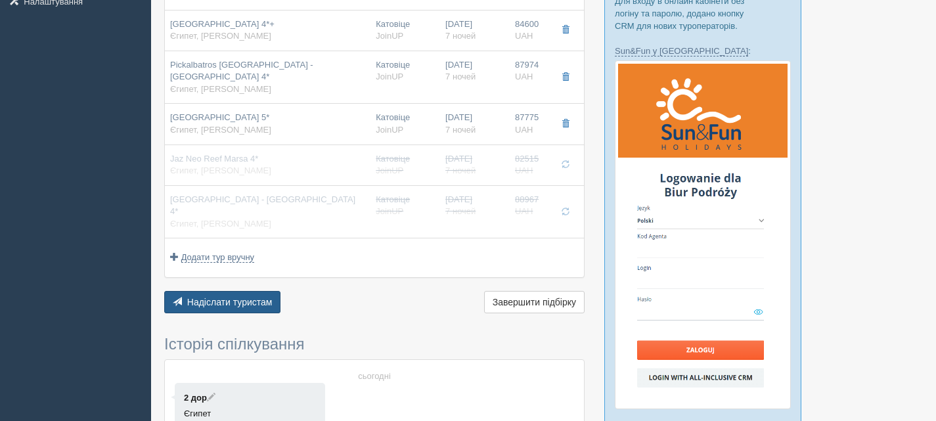
click at [269, 291] on button "Надіслати туристам Надіслати" at bounding box center [222, 302] width 116 height 22
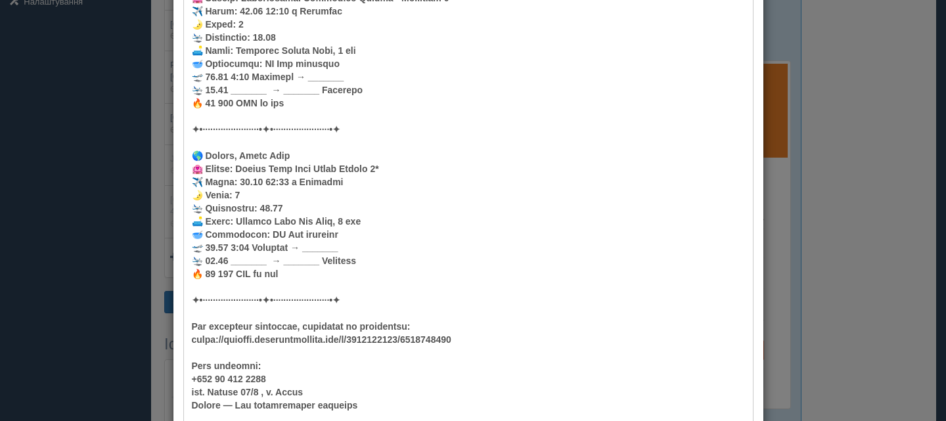
scroll to position [950, 0]
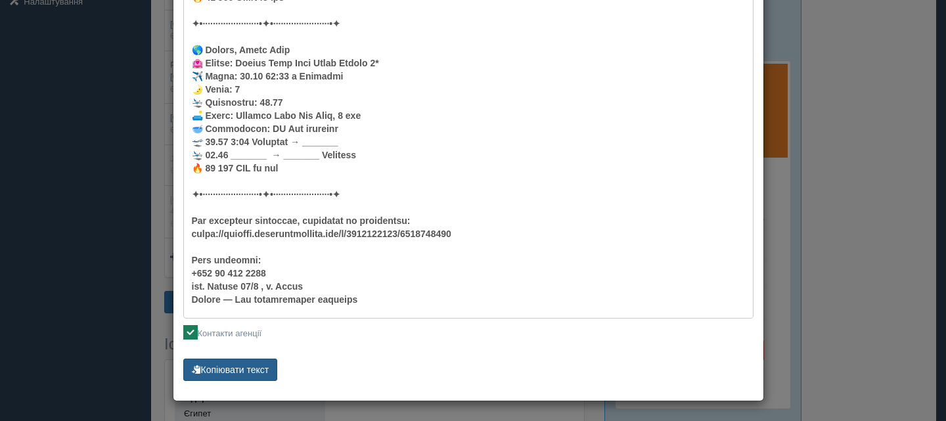
click at [208, 368] on button "Копіювати текст" at bounding box center [230, 370] width 95 height 22
